Goal: Transaction & Acquisition: Purchase product/service

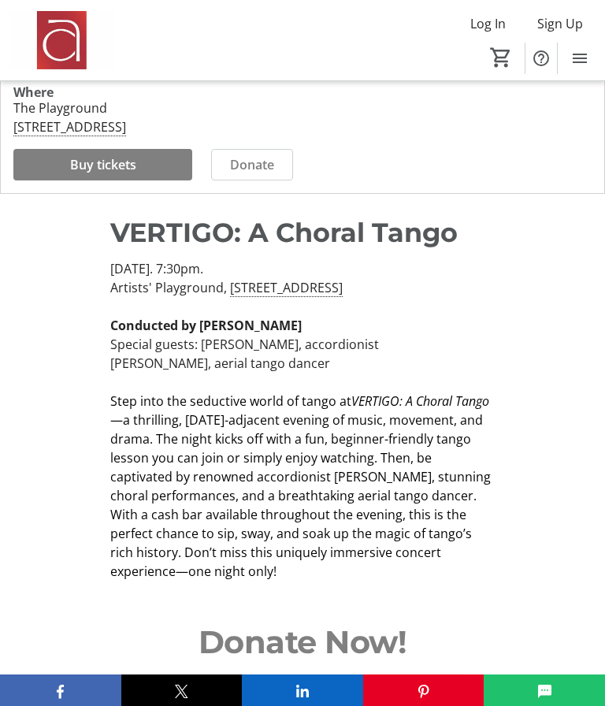
scroll to position [54, 0]
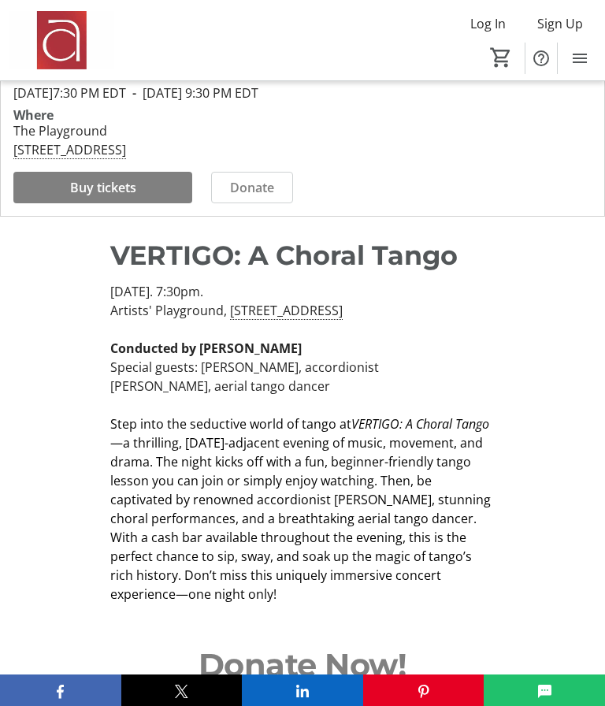
click at [93, 207] on span at bounding box center [102, 188] width 179 height 38
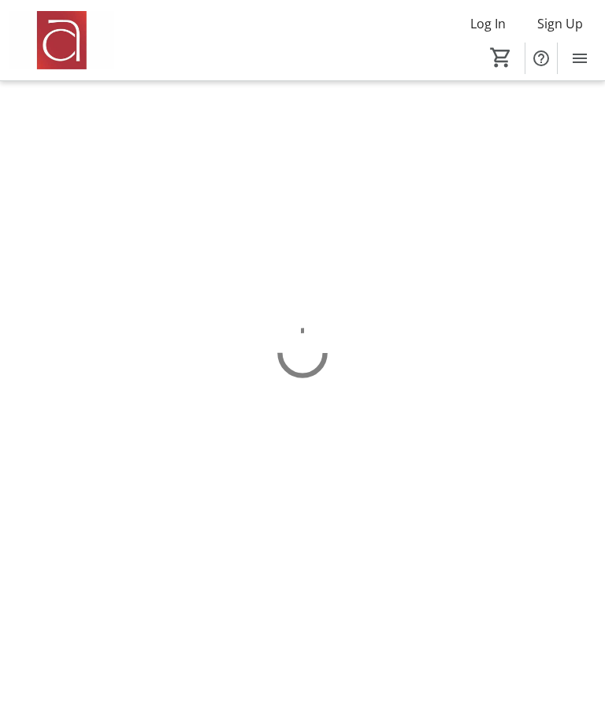
scroll to position [66, 0]
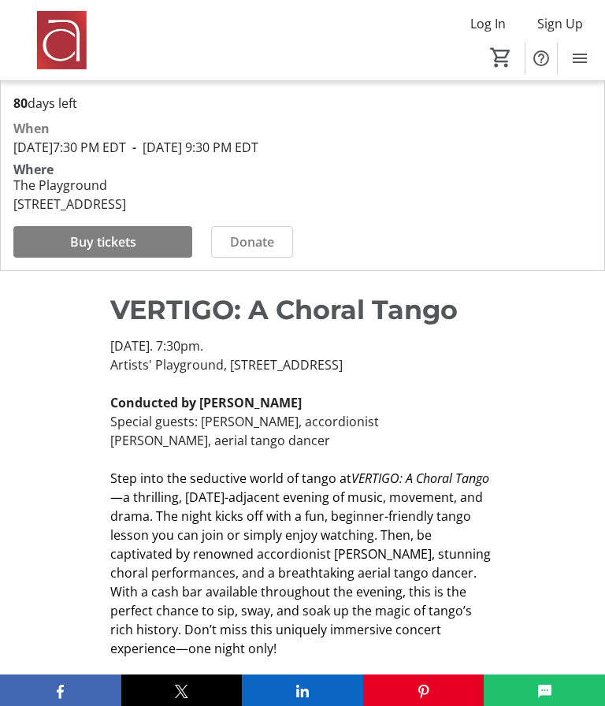
scroll to position [54, 0]
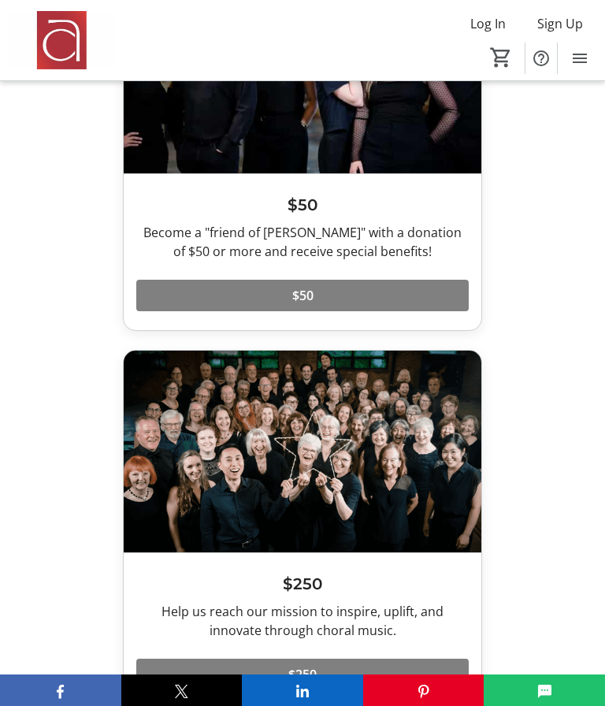
scroll to position [1215, 0]
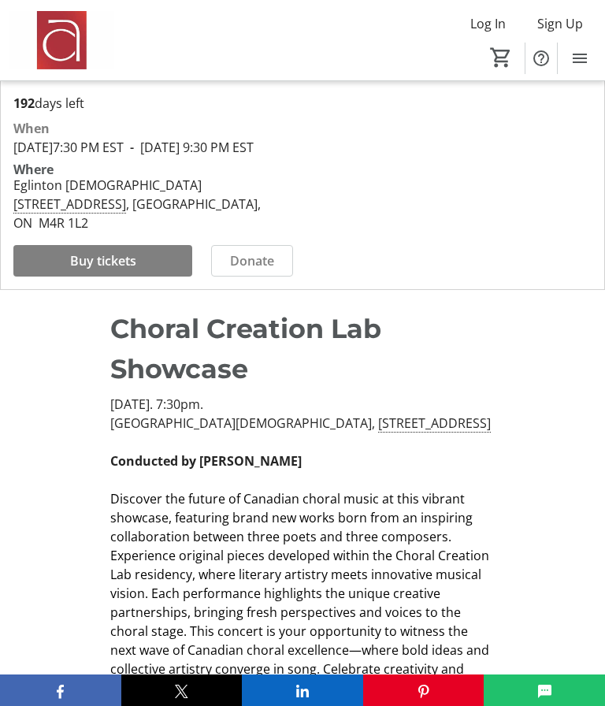
click at [97, 265] on span "Buy tickets" at bounding box center [103, 260] width 66 height 19
